Goal: Task Accomplishment & Management: Manage account settings

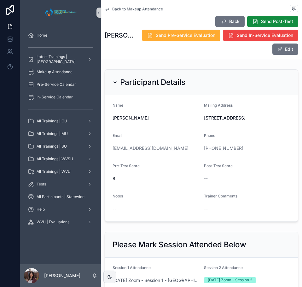
click at [138, 9] on span "Back to Makeup Attendance" at bounding box center [137, 9] width 51 height 5
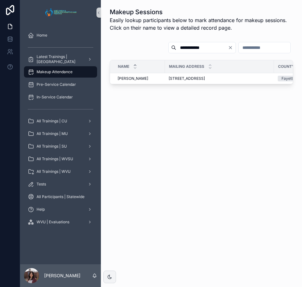
click at [181, 49] on input "**********" at bounding box center [202, 47] width 52 height 9
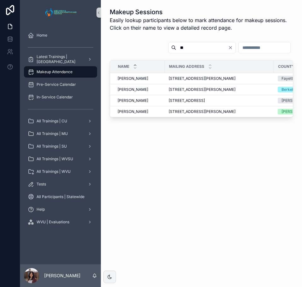
type input "*"
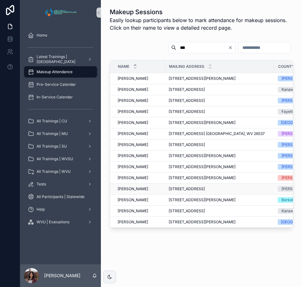
type input "***"
click at [139, 191] on span "[PERSON_NAME]" at bounding box center [132, 188] width 31 height 5
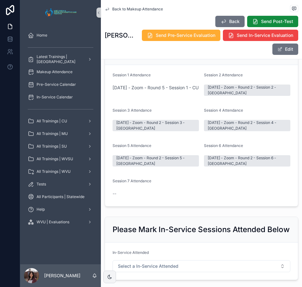
scroll to position [189, 0]
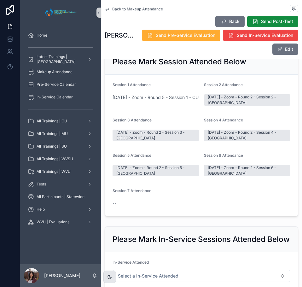
click at [114, 279] on div at bounding box center [109, 276] width 13 height 13
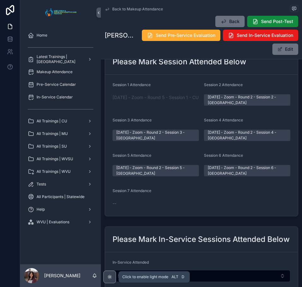
click at [114, 279] on div at bounding box center [109, 276] width 13 height 13
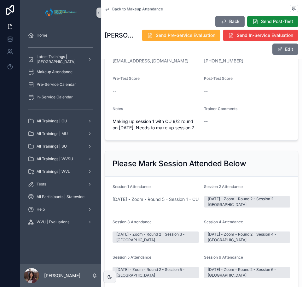
scroll to position [0, 0]
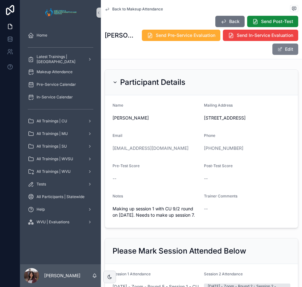
click at [285, 53] on button "Edit" at bounding box center [285, 48] width 26 height 11
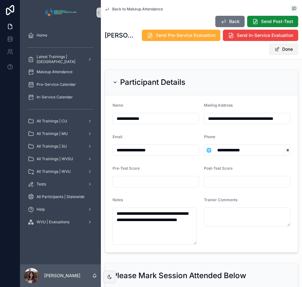
click at [285, 49] on button "Done" at bounding box center [283, 48] width 29 height 11
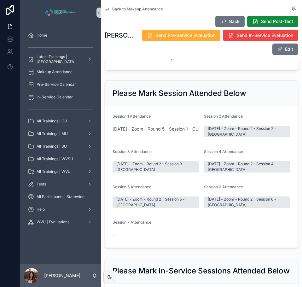
scroll to position [31, 0]
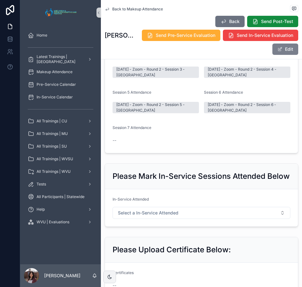
click at [286, 48] on button "Edit" at bounding box center [285, 48] width 26 height 11
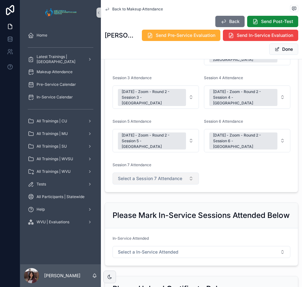
click at [145, 172] on button "Select a Session 7 Attendance" at bounding box center [155, 178] width 86 height 12
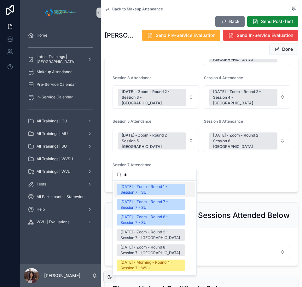
scroll to position [126, 0]
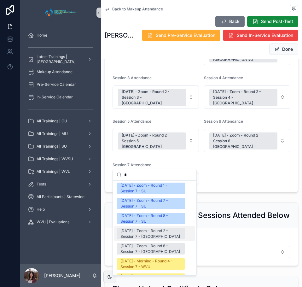
type input "*"
click at [161, 236] on div "[DATE] - Zoom - Round 2 - Session 7 - [GEOGRAPHIC_DATA]" at bounding box center [150, 233] width 61 height 11
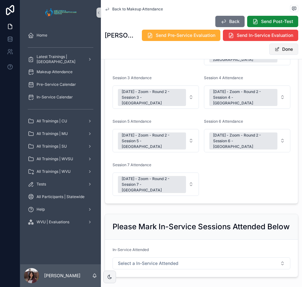
click at [274, 51] on span at bounding box center [276, 49] width 5 height 5
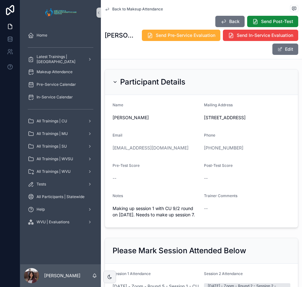
scroll to position [0, 0]
